Goal: Find specific page/section: Find specific page/section

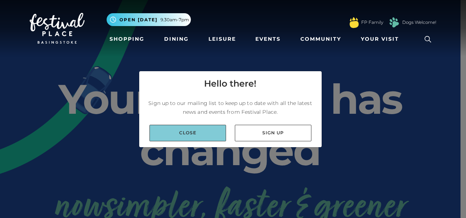
click at [187, 131] on link "Close" at bounding box center [188, 133] width 77 height 16
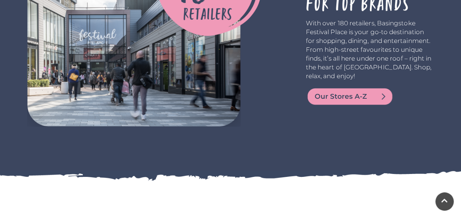
scroll to position [1393, 0]
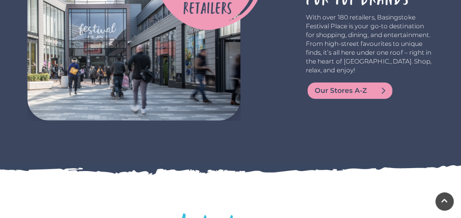
click at [323, 85] on span "Our Stores A-Z" at bounding box center [359, 90] width 88 height 10
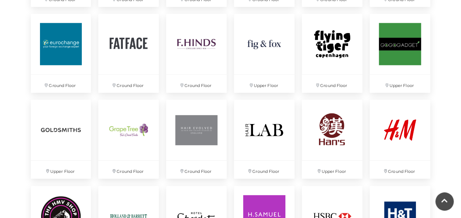
scroll to position [938, 0]
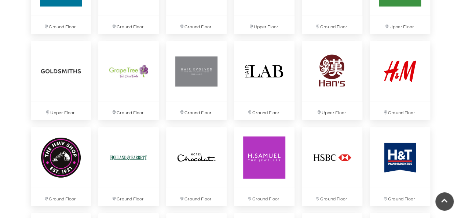
click at [453, 102] on div "Discover something new... Rituals [GEOGRAPHIC_DATA] Søstrene Grene Kushti Comic…" at bounding box center [230, 151] width 461 height 2178
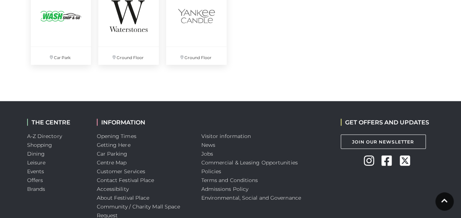
scroll to position [2111, 0]
